Goal: Task Accomplishment & Management: Complete application form

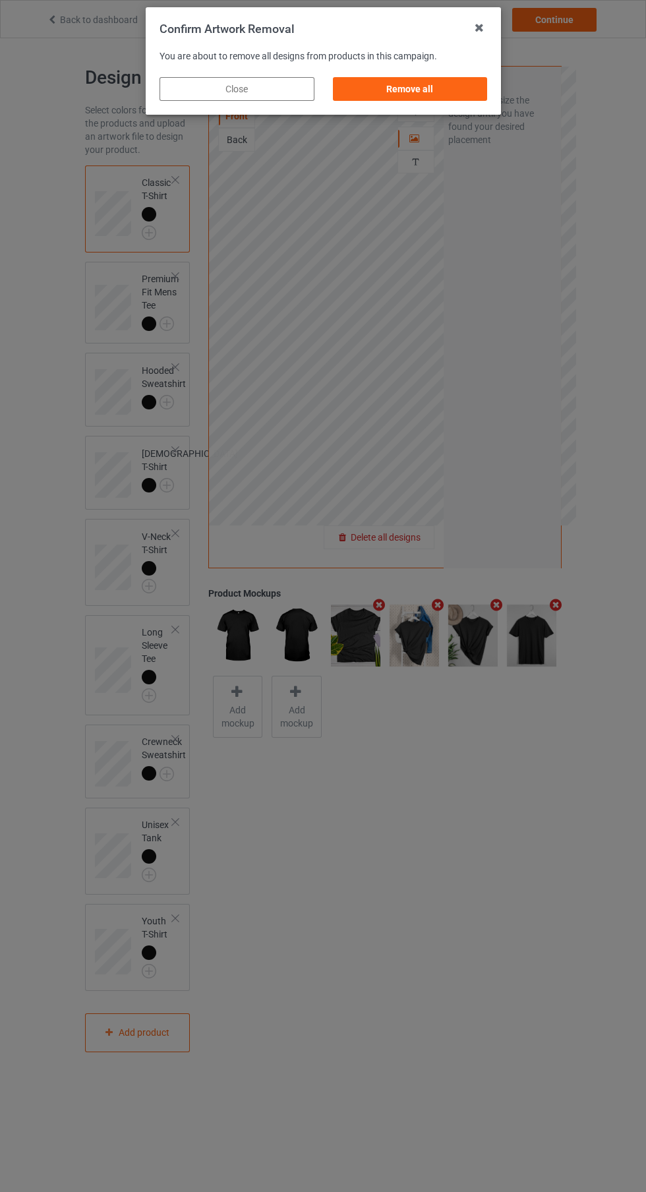
click at [450, 85] on div "Remove all" at bounding box center [409, 89] width 155 height 24
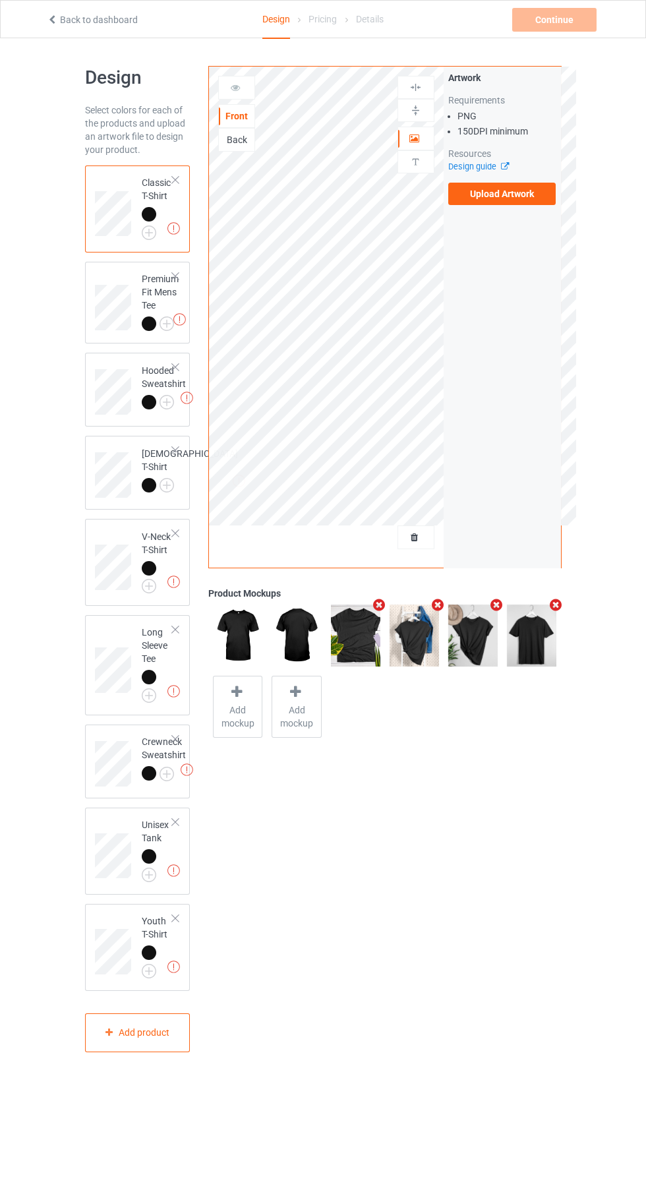
click at [532, 192] on label "Upload Artwork" at bounding box center [502, 194] width 108 height 22
click at [0, 0] on input "Upload Artwork" at bounding box center [0, 0] width 0 height 0
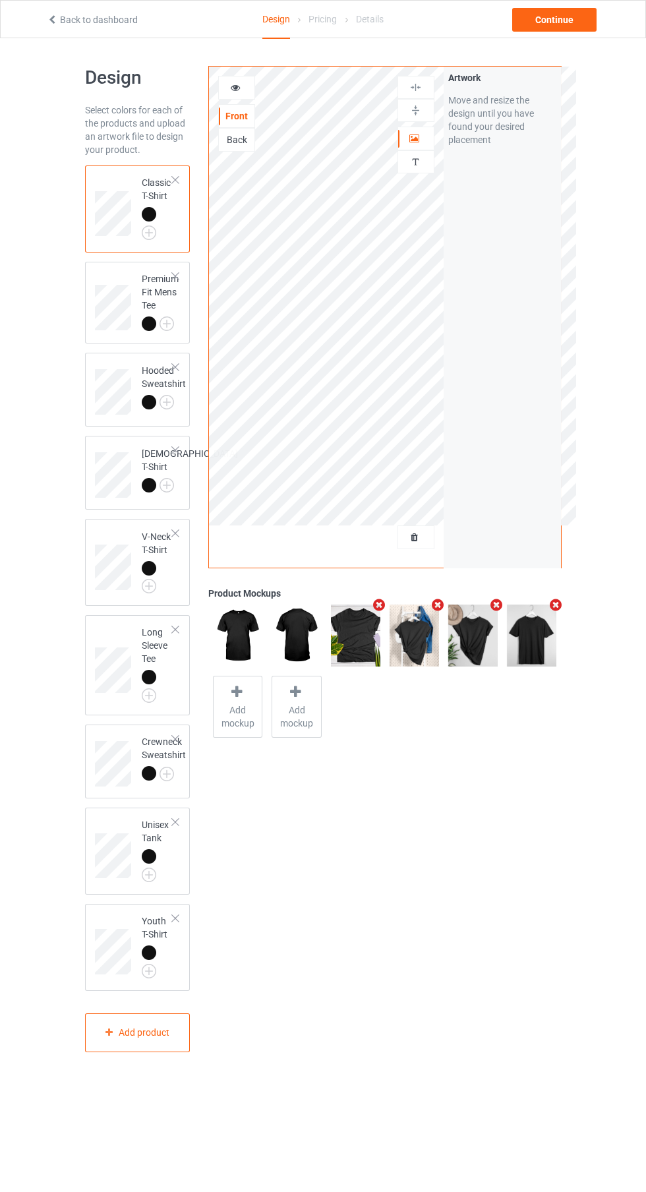
click at [420, 543] on div at bounding box center [416, 537] width 36 height 13
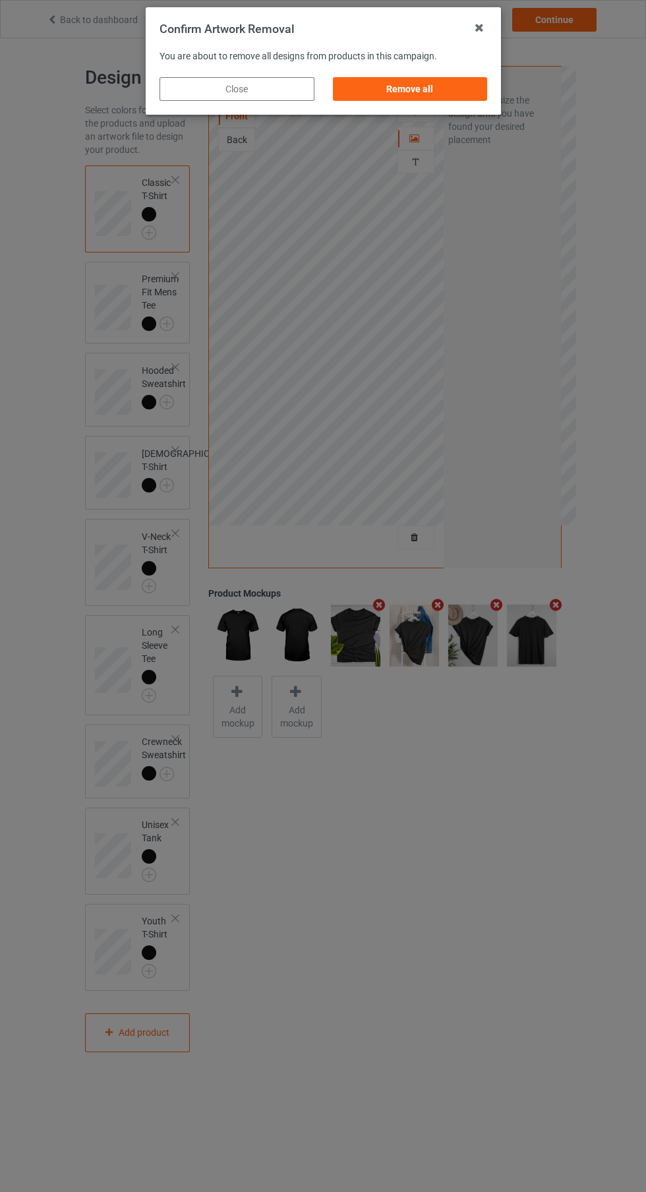
click at [423, 86] on div "Remove all" at bounding box center [409, 89] width 155 height 24
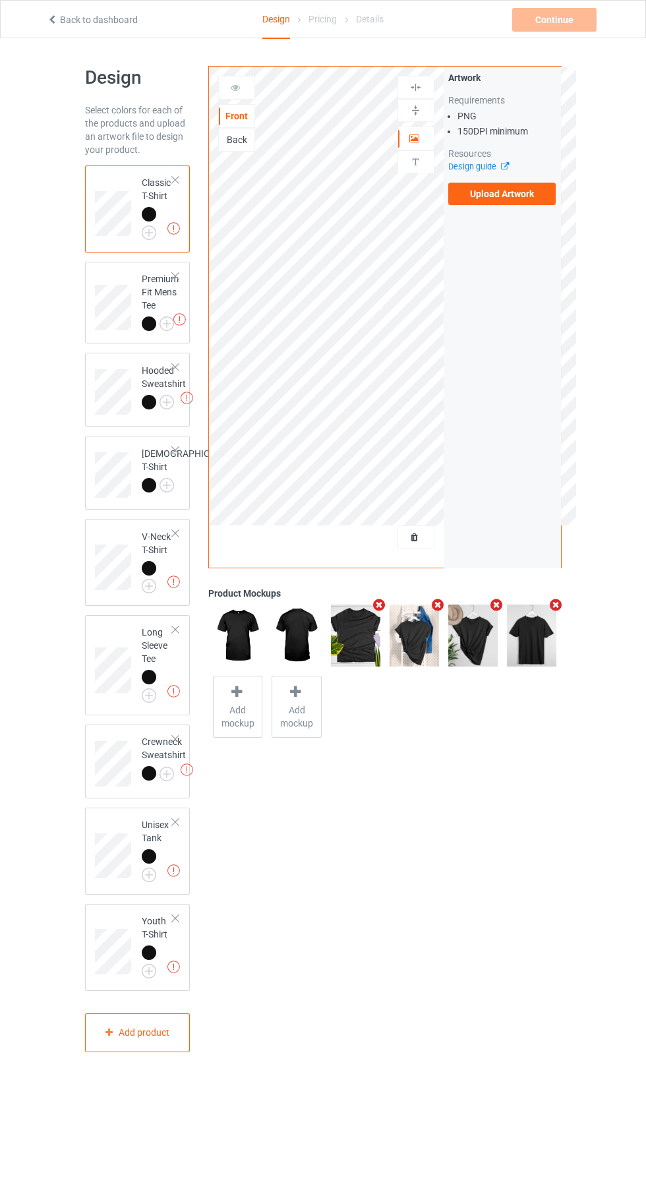
click at [540, 223] on div "Artwork Requirements PNG 150 DPI minimum Resources Design guide Upload Artwork" at bounding box center [502, 317] width 117 height 501
click at [519, 200] on label "Upload Artwork" at bounding box center [502, 194] width 108 height 22
click at [0, 0] on input "Upload Artwork" at bounding box center [0, 0] width 0 height 0
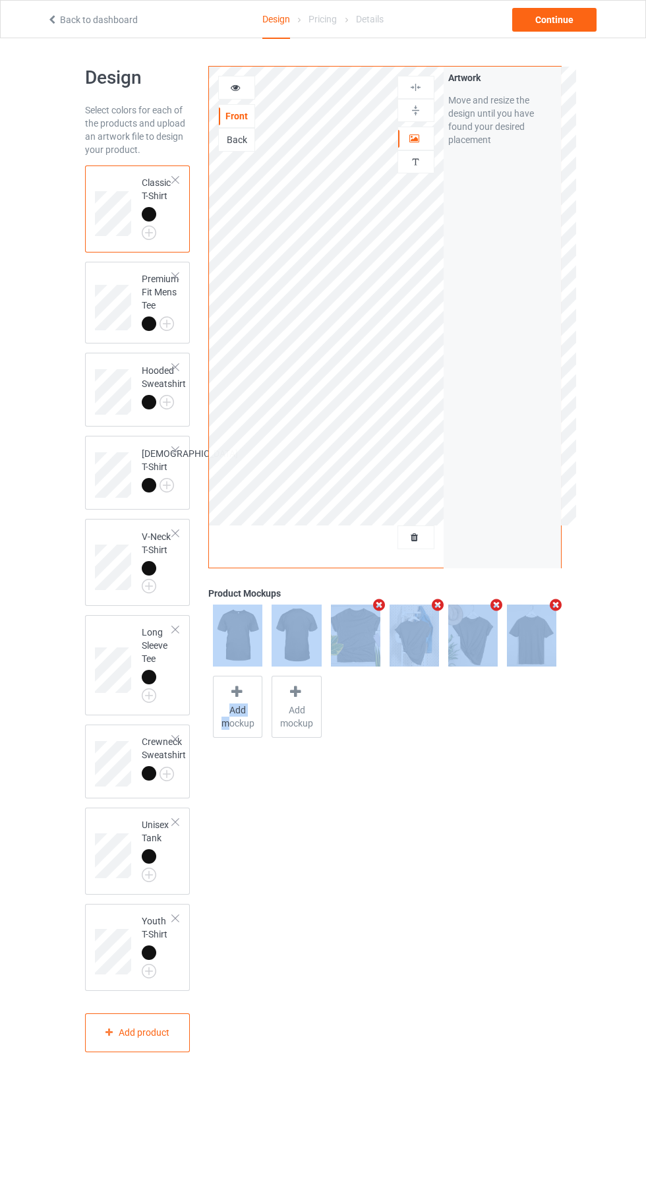
scroll to position [38, 0]
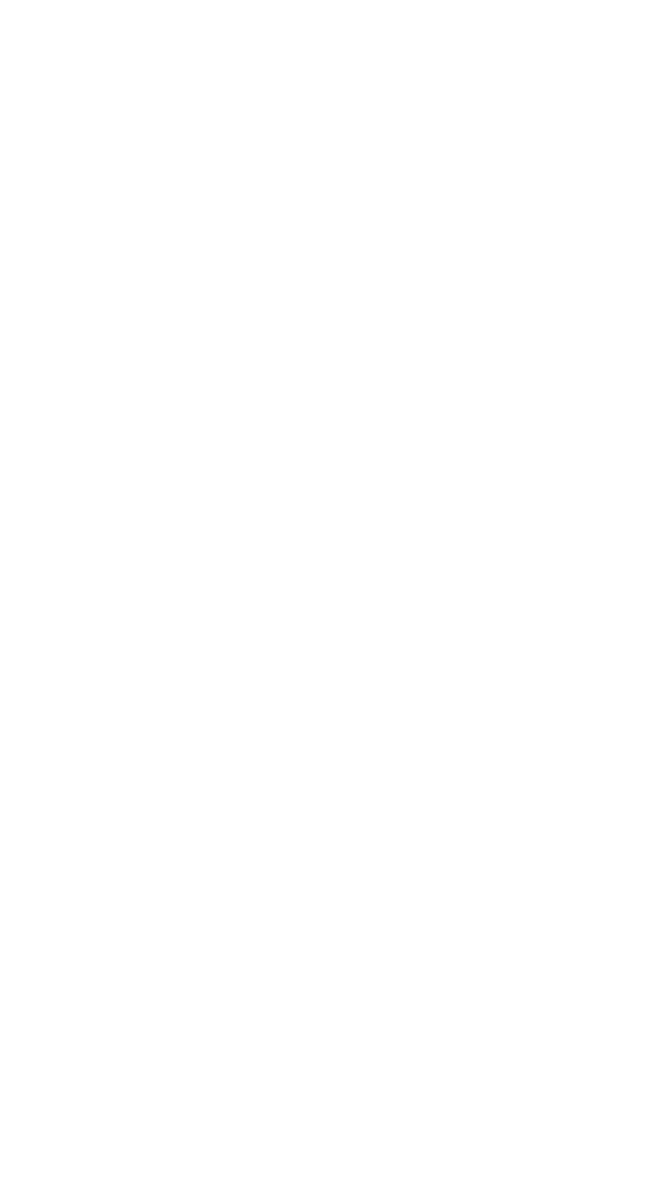
drag, startPoint x: 519, startPoint y: 200, endPoint x: 228, endPoint y: 1270, distance: 1109.1
click at [104, 1154] on body at bounding box center [323, 596] width 646 height 1192
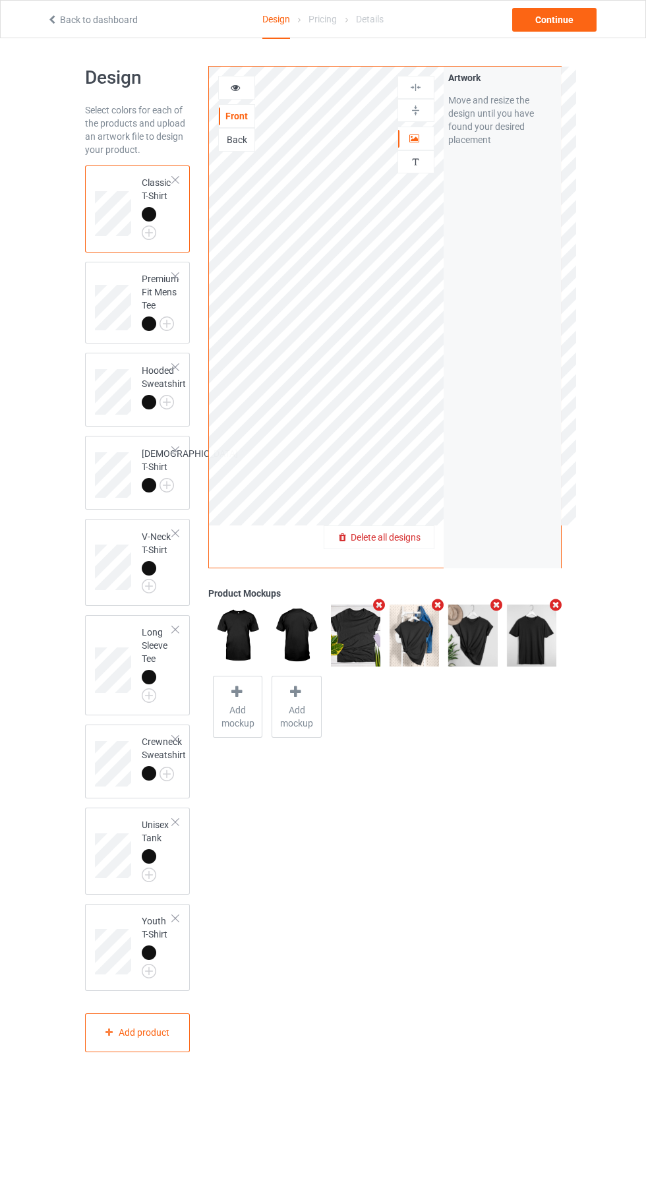
click at [400, 535] on span "Delete all designs" at bounding box center [386, 537] width 70 height 11
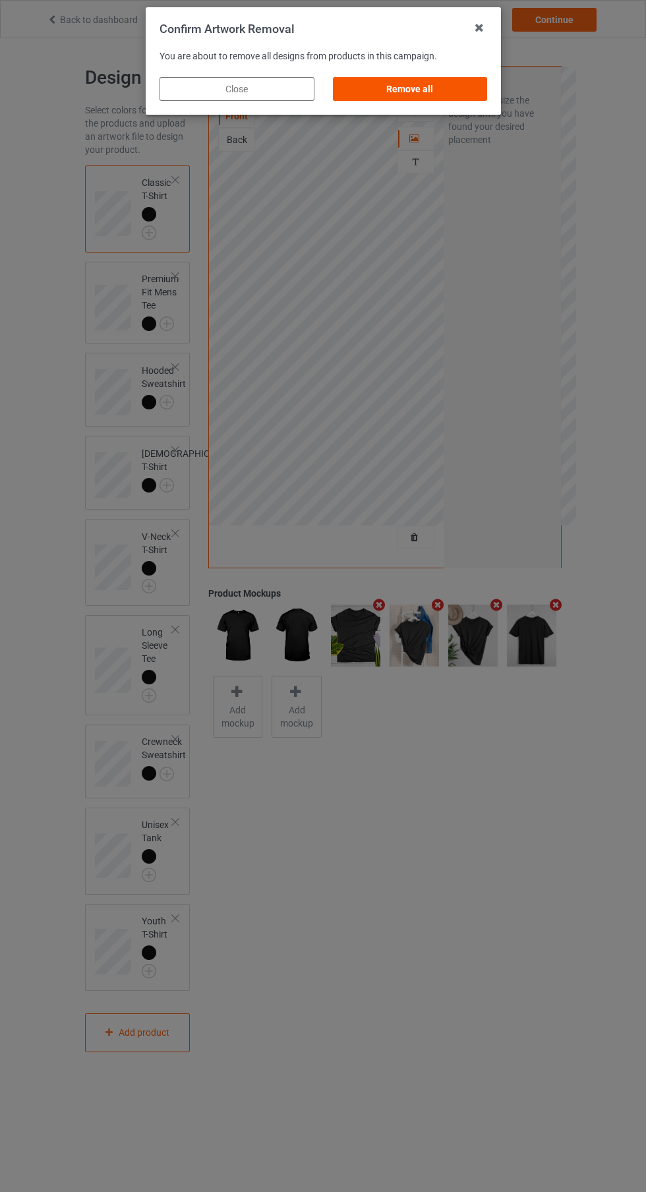
click at [392, 86] on div "Remove all" at bounding box center [409, 89] width 155 height 24
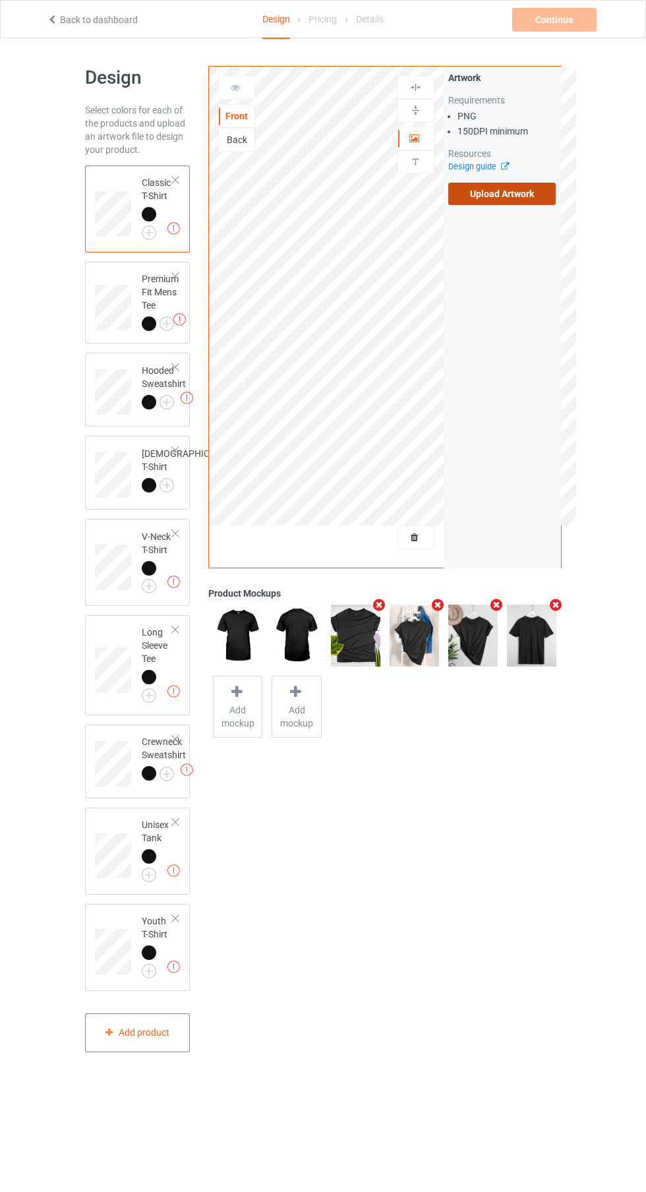
click at [526, 196] on label "Upload Artwork" at bounding box center [502, 194] width 108 height 22
click at [0, 0] on input "Upload Artwork" at bounding box center [0, 0] width 0 height 0
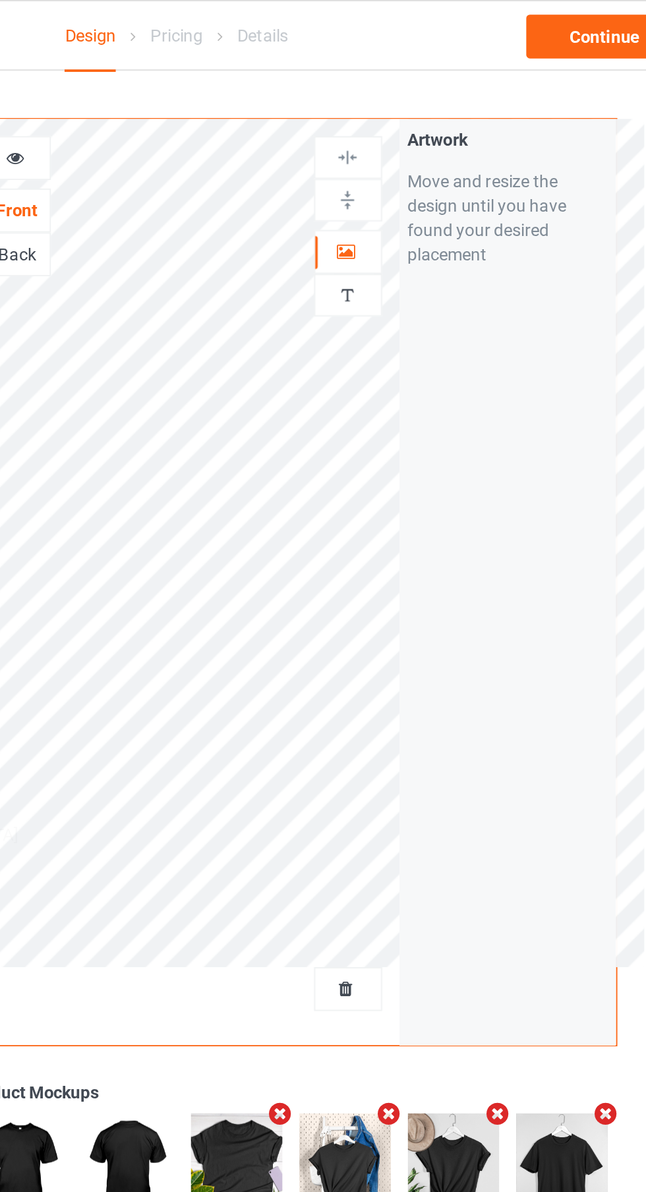
scroll to position [1, 0]
click at [425, 123] on div "Artwork Personalized text" at bounding box center [415, 125] width 37 height 102
click at [415, 131] on icon at bounding box center [414, 135] width 11 height 9
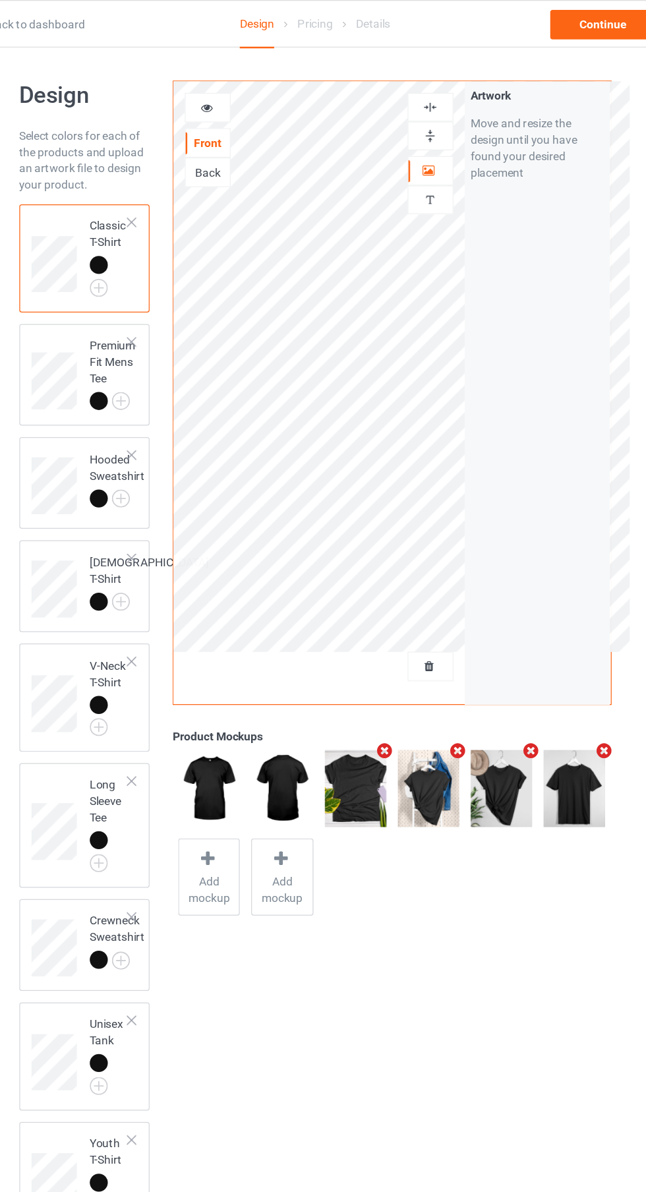
scroll to position [0, 0]
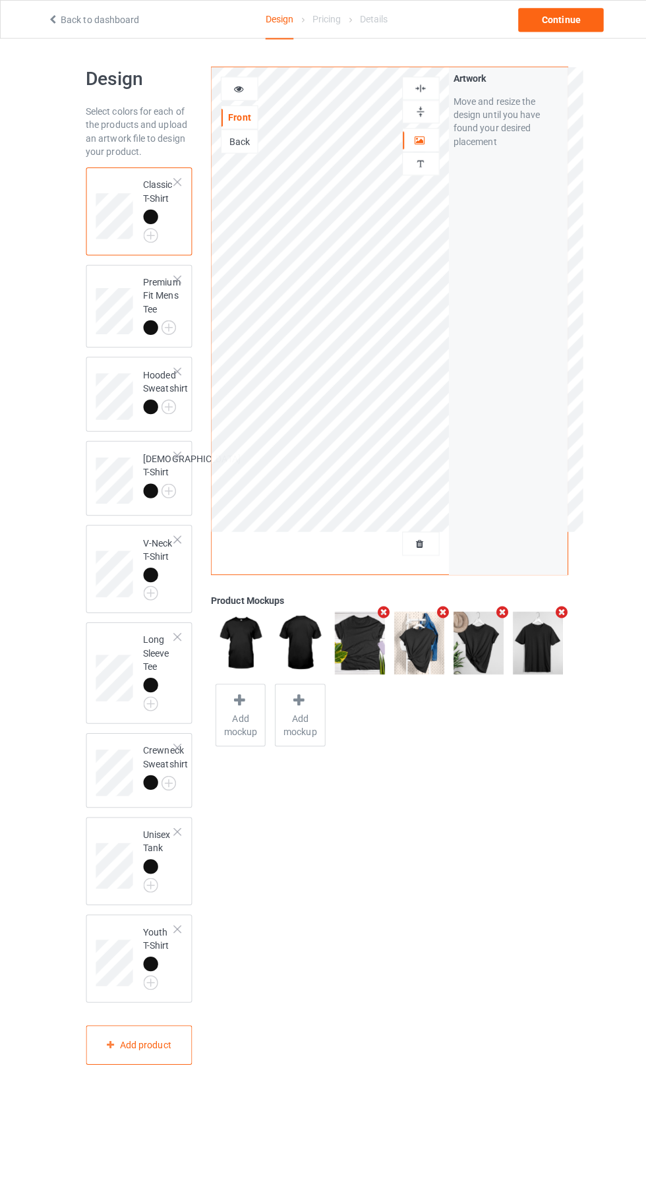
click at [148, 397] on div at bounding box center [149, 402] width 15 height 15
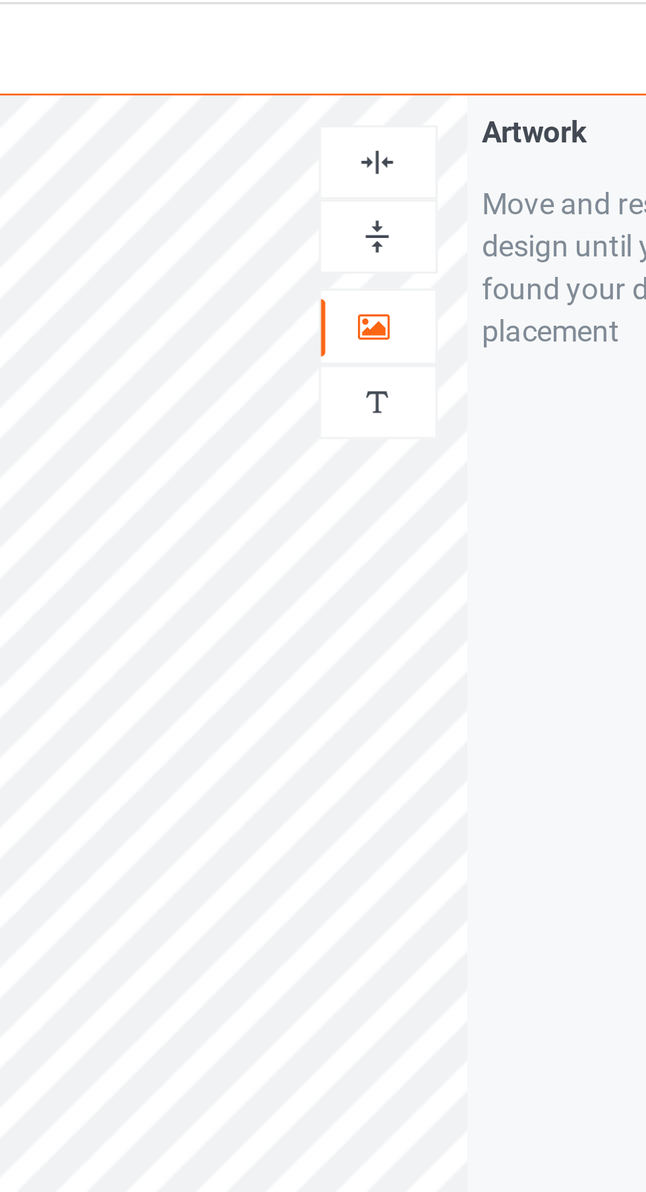
click at [423, 86] on div at bounding box center [416, 87] width 36 height 13
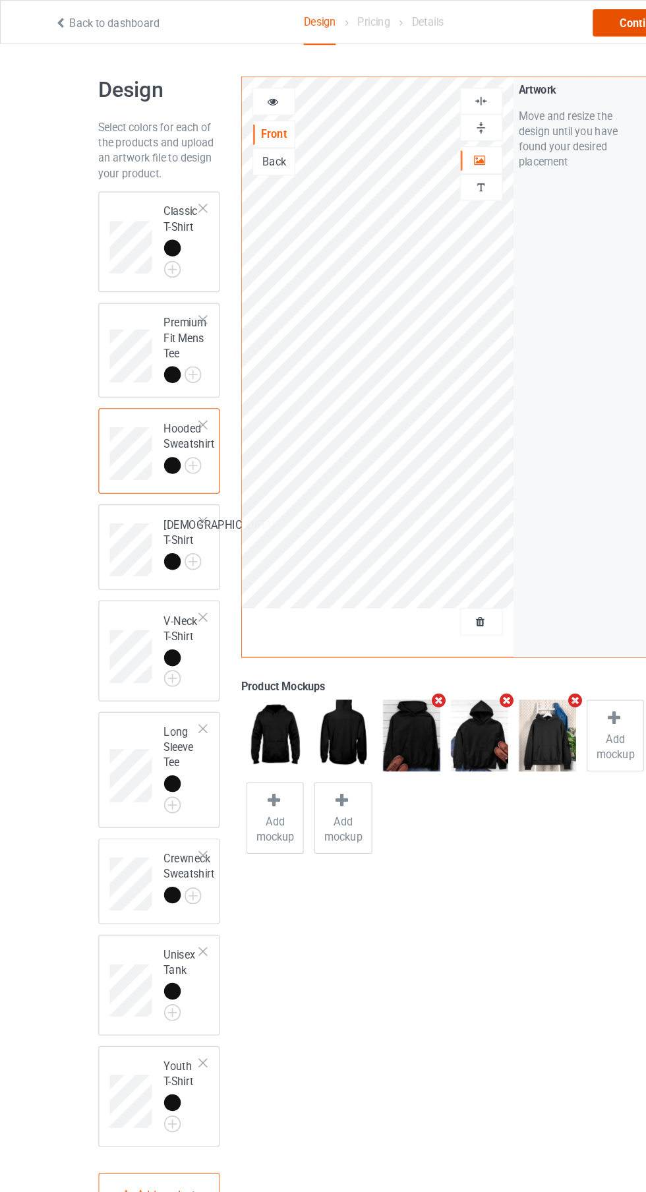
click at [543, 24] on div "Continue" at bounding box center [554, 20] width 84 height 24
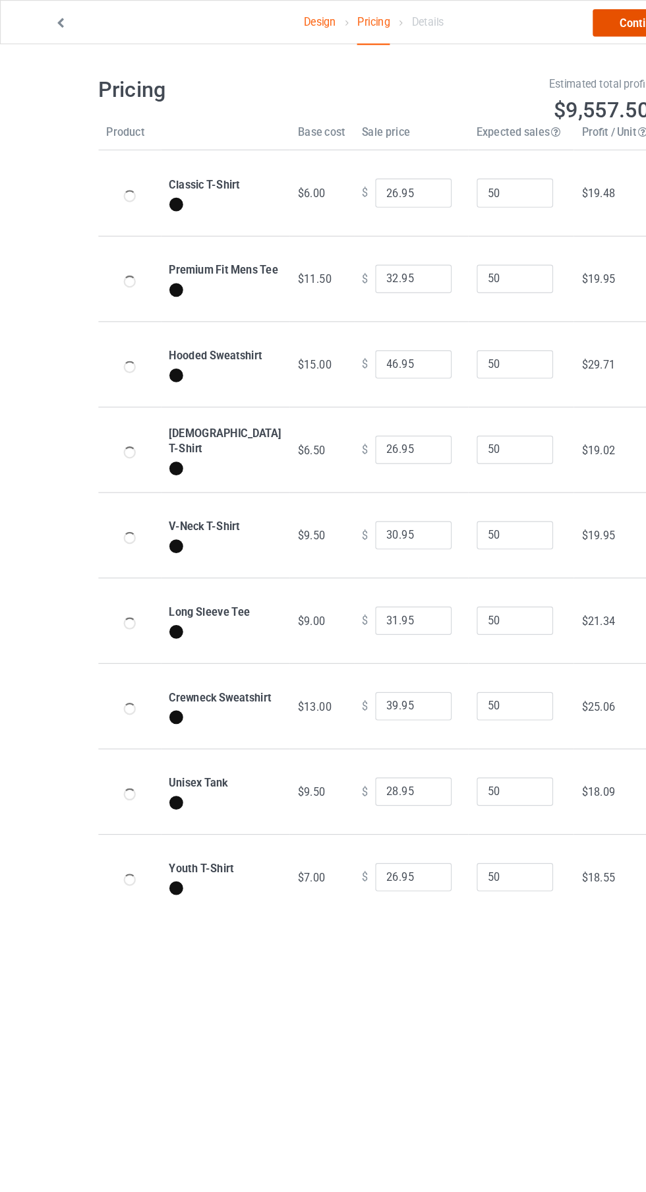
click at [527, 18] on link "Continue" at bounding box center [554, 20] width 84 height 24
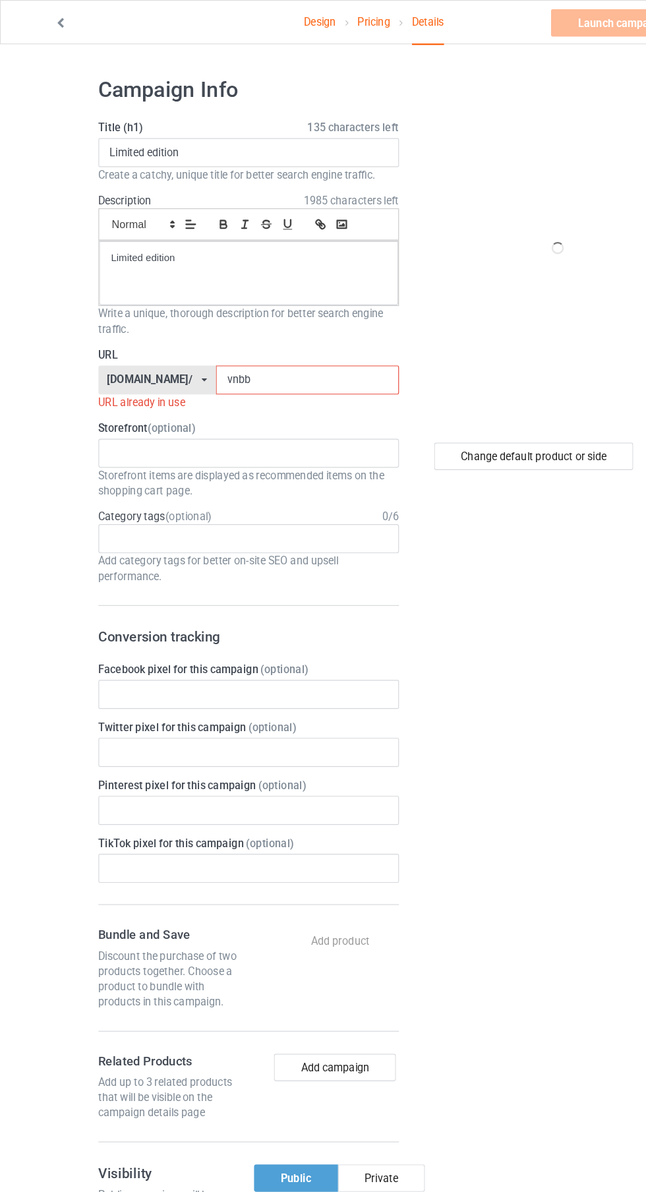
click at [293, 328] on input "vnbb" at bounding box center [266, 328] width 158 height 25
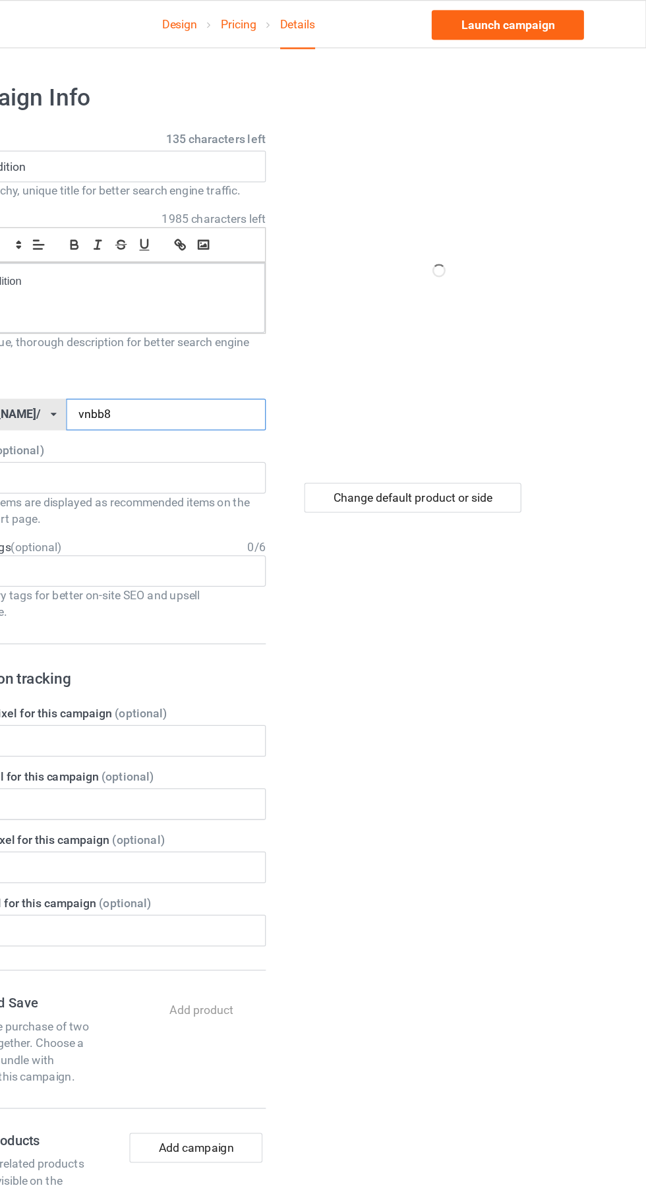
type input "vnbb8"
click at [508, 395] on div "Change default product or side" at bounding box center [461, 394] width 172 height 24
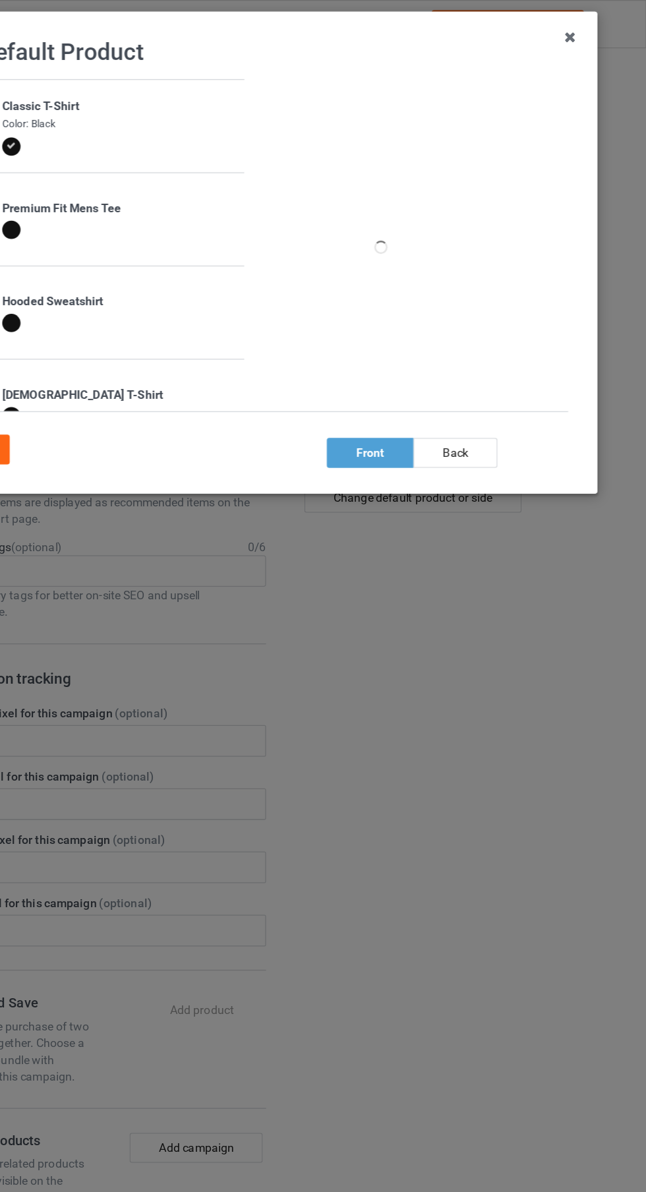
click at [229, 228] on td "Hooded Sweatshirt" at bounding box center [228, 247] width 199 height 73
click at [150, 257] on div at bounding box center [145, 257] width 18 height 18
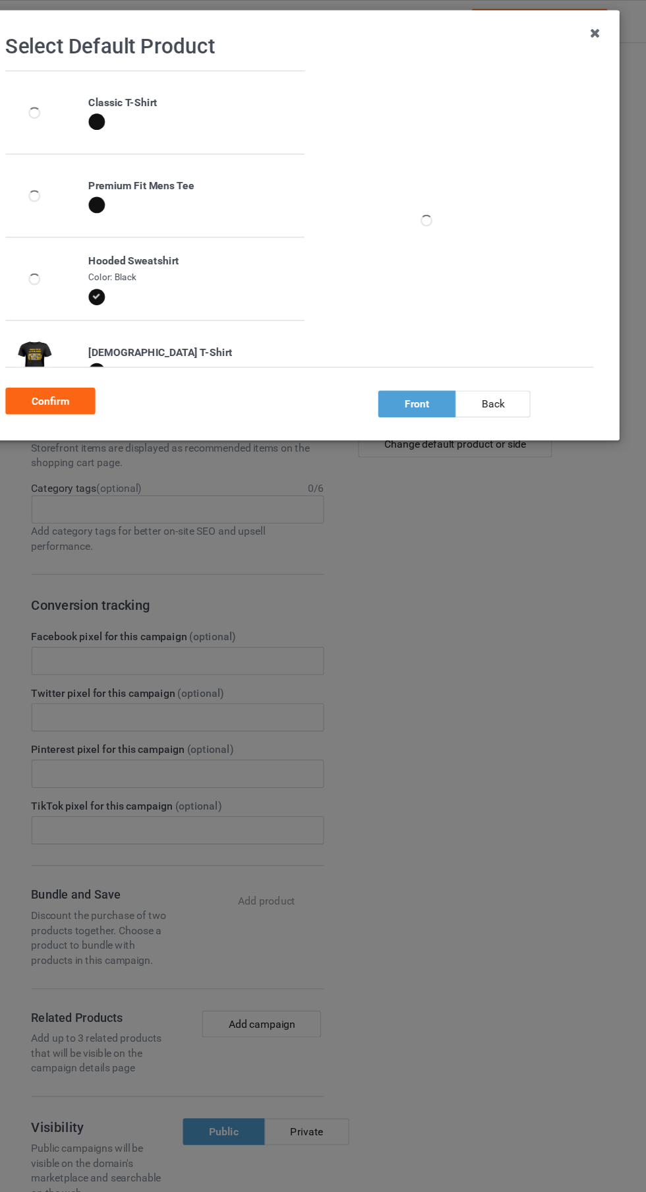
click at [121, 361] on div "Confirm" at bounding box center [102, 356] width 80 height 24
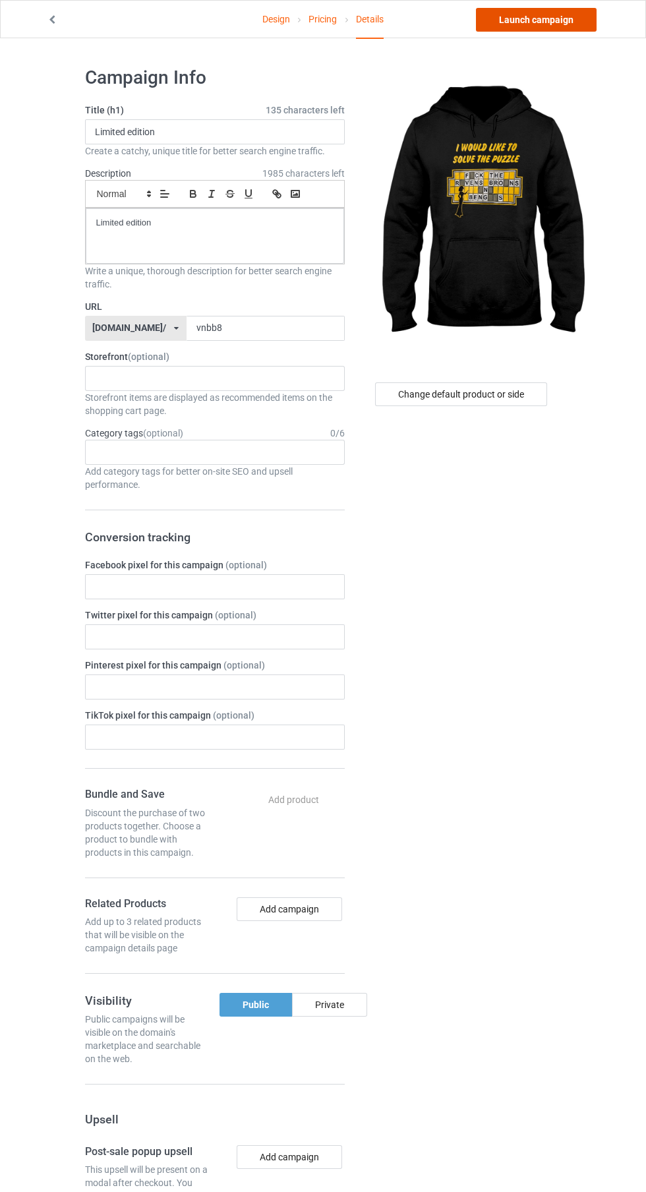
click at [574, 23] on link "Launch campaign" at bounding box center [536, 20] width 121 height 24
